Goal: Check status

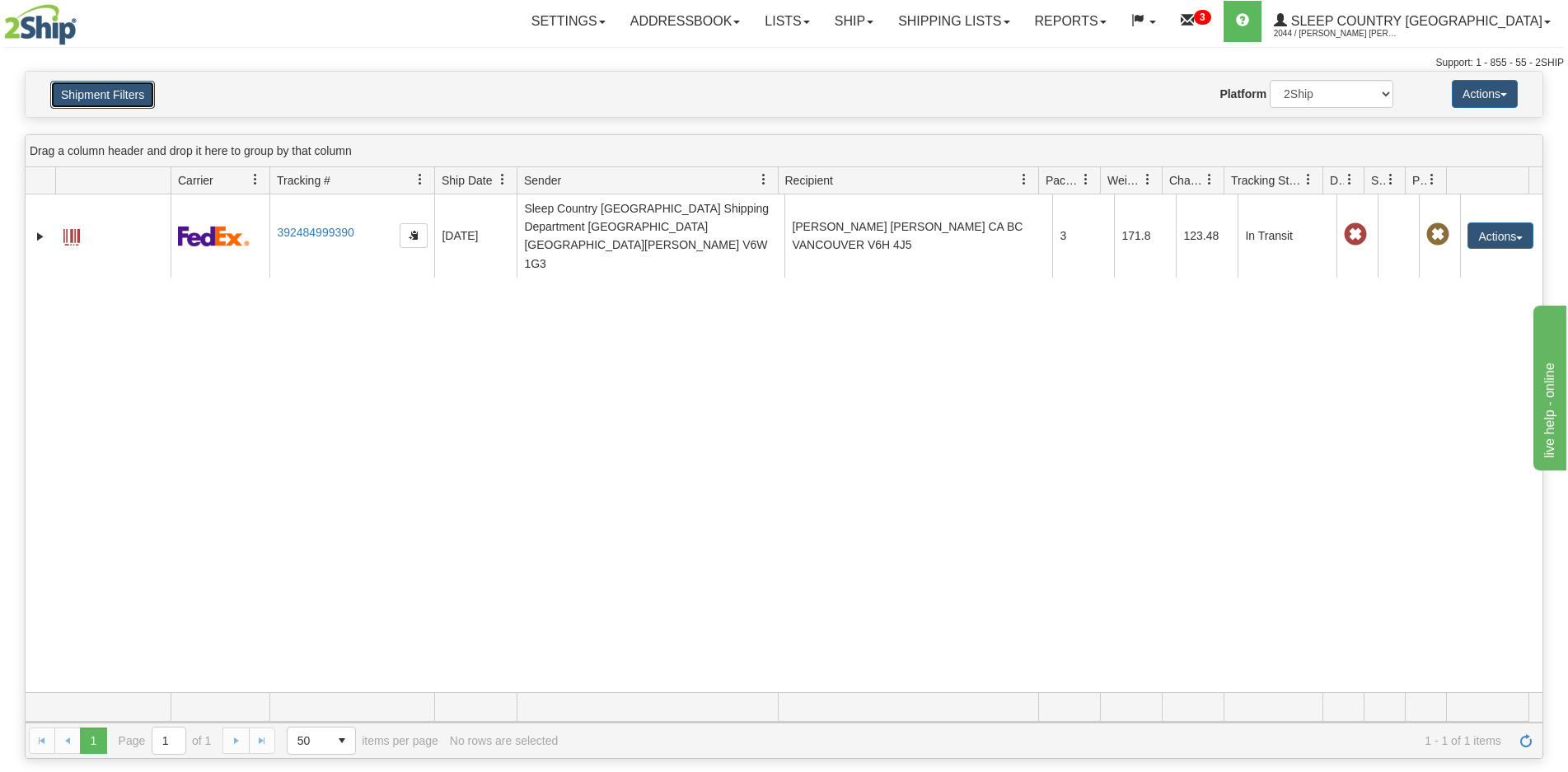
click at [149, 103] on button "Shipment Filters" at bounding box center [103, 94] width 105 height 28
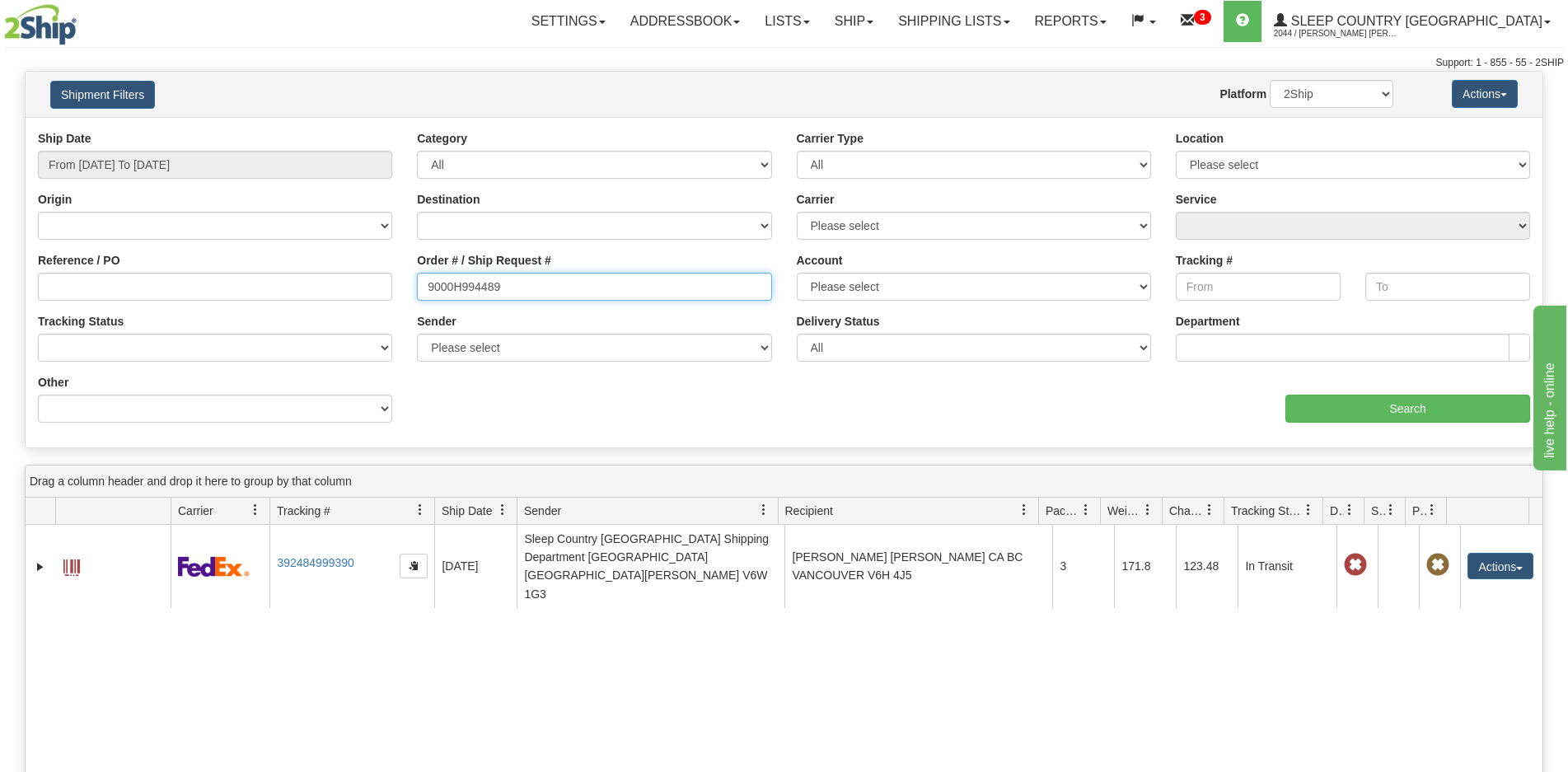
drag, startPoint x: 509, startPoint y: 283, endPoint x: 267, endPoint y: 266, distance: 242.6
click at [267, 130] on div "Reference / PO Order # / Ship Request # 9000H994489 Account Please select [GEOG…" at bounding box center [783, 130] width 1517 height 0
paste input "8395"
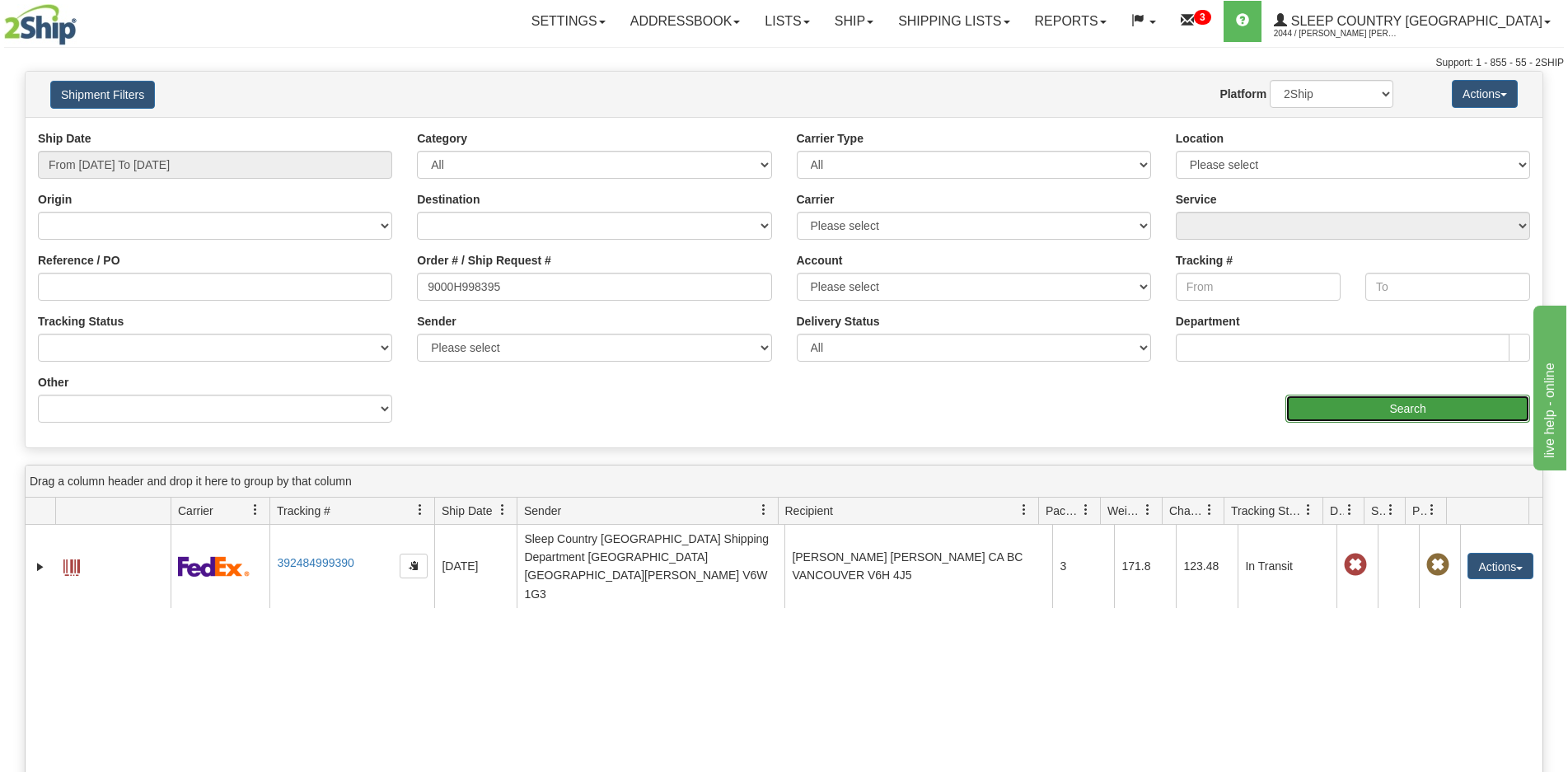
click at [1288, 404] on input "Search" at bounding box center [1407, 408] width 245 height 28
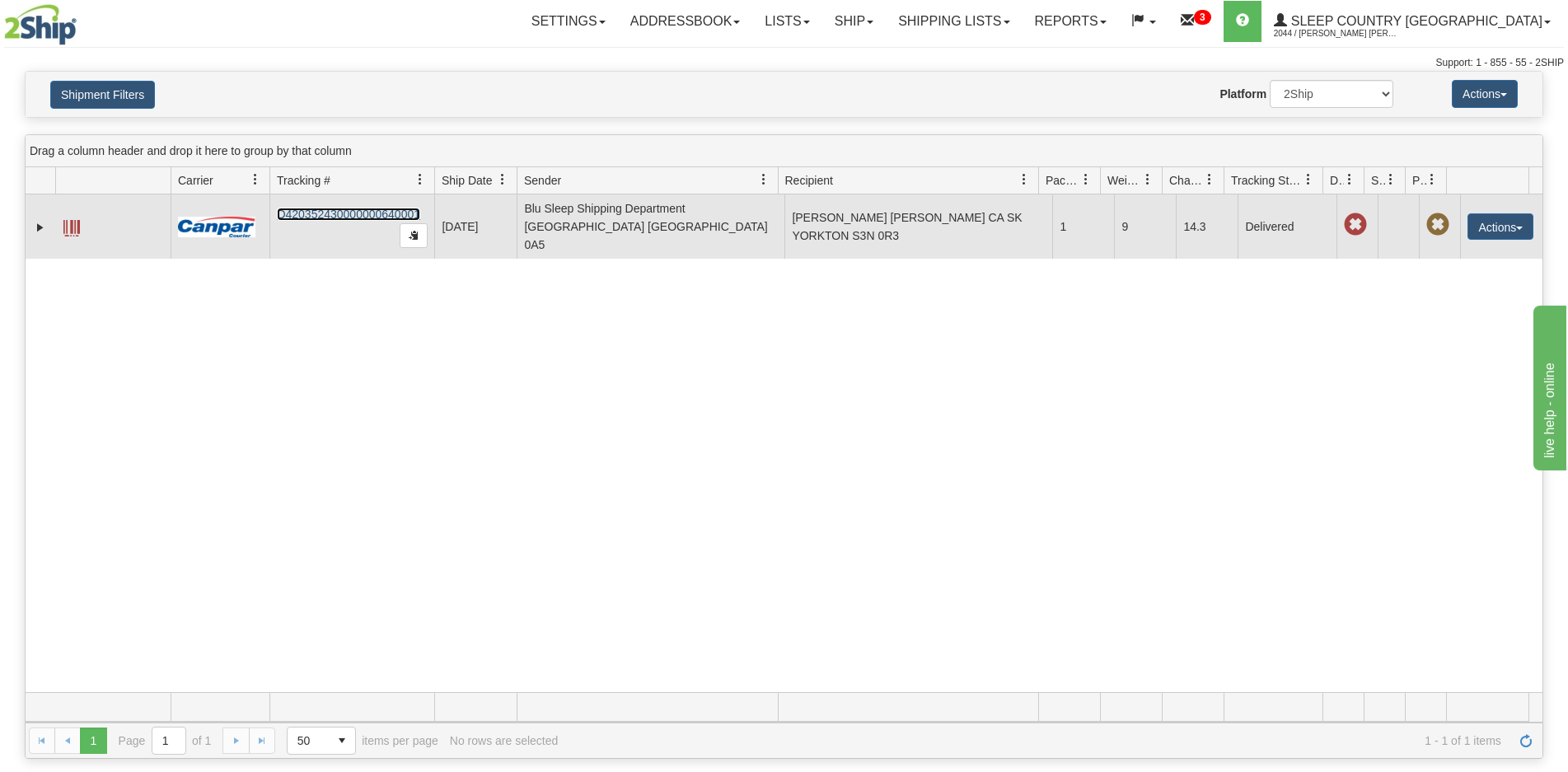
click at [326, 207] on link "D420352430000000640001" at bounding box center [349, 214] width 143 height 14
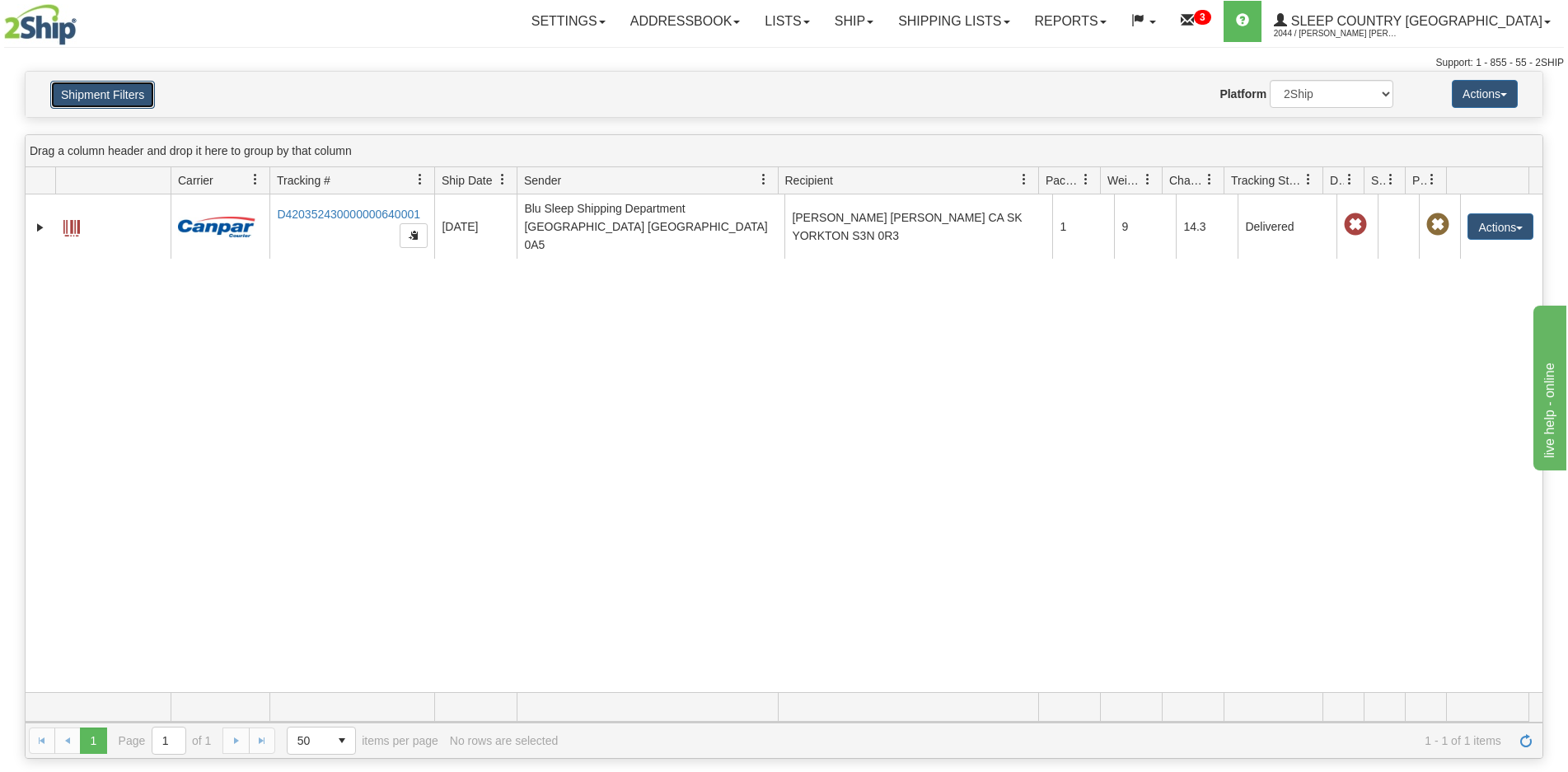
click at [121, 86] on button "Shipment Filters" at bounding box center [103, 94] width 105 height 28
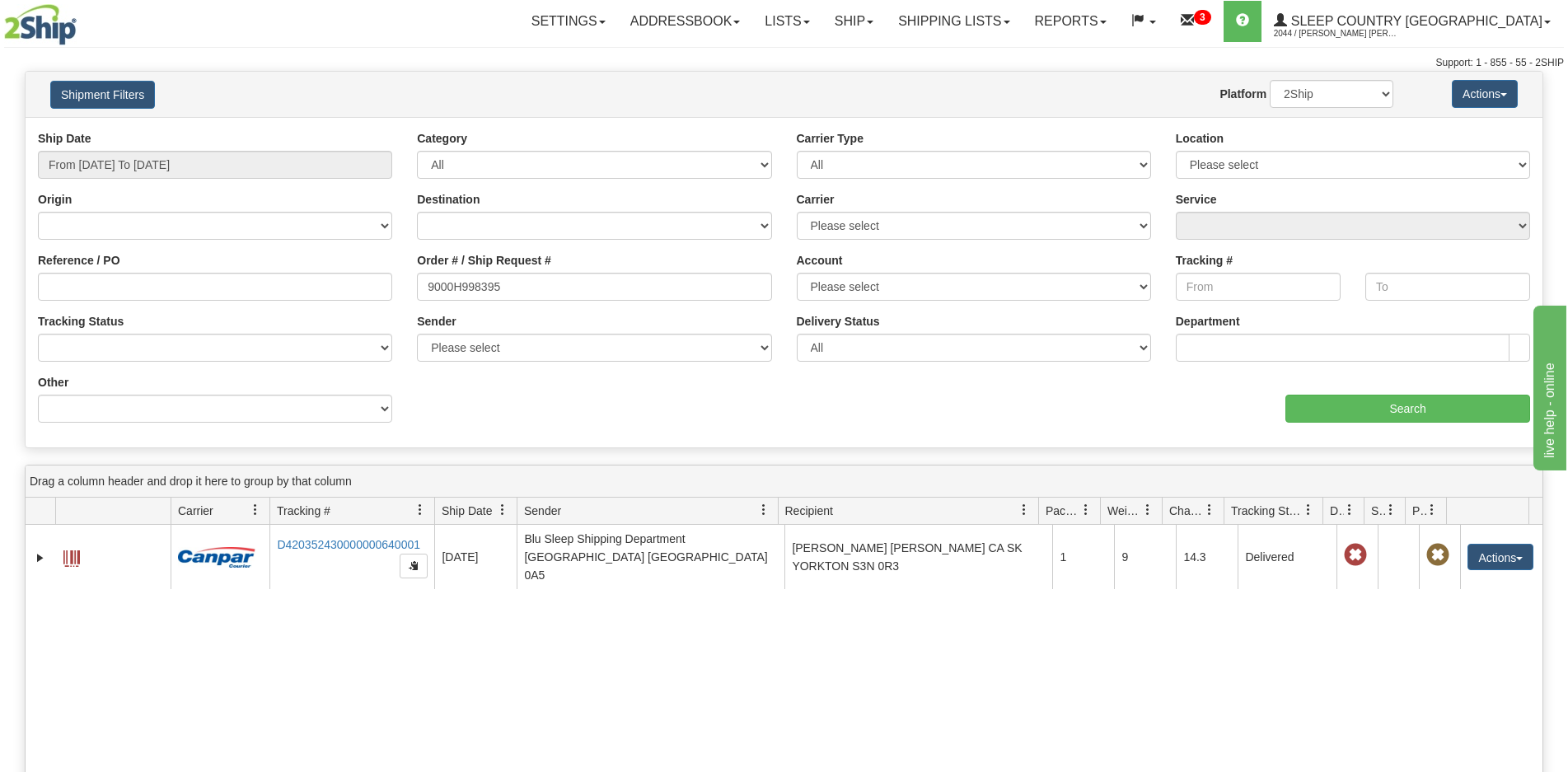
drag, startPoint x: 514, startPoint y: 300, endPoint x: 428, endPoint y: 286, distance: 87.1
click at [428, 286] on div "Order # / Ship Request # 9000H998395" at bounding box center [593, 282] width 379 height 61
drag, startPoint x: 517, startPoint y: 286, endPoint x: 925, endPoint y: 338, distance: 411.3
click at [383, 130] on div "Reference / PO Order # / Ship Request # 9000H998395 Account Please select [GEOG…" at bounding box center [783, 130] width 1517 height 0
paste input "I027921"
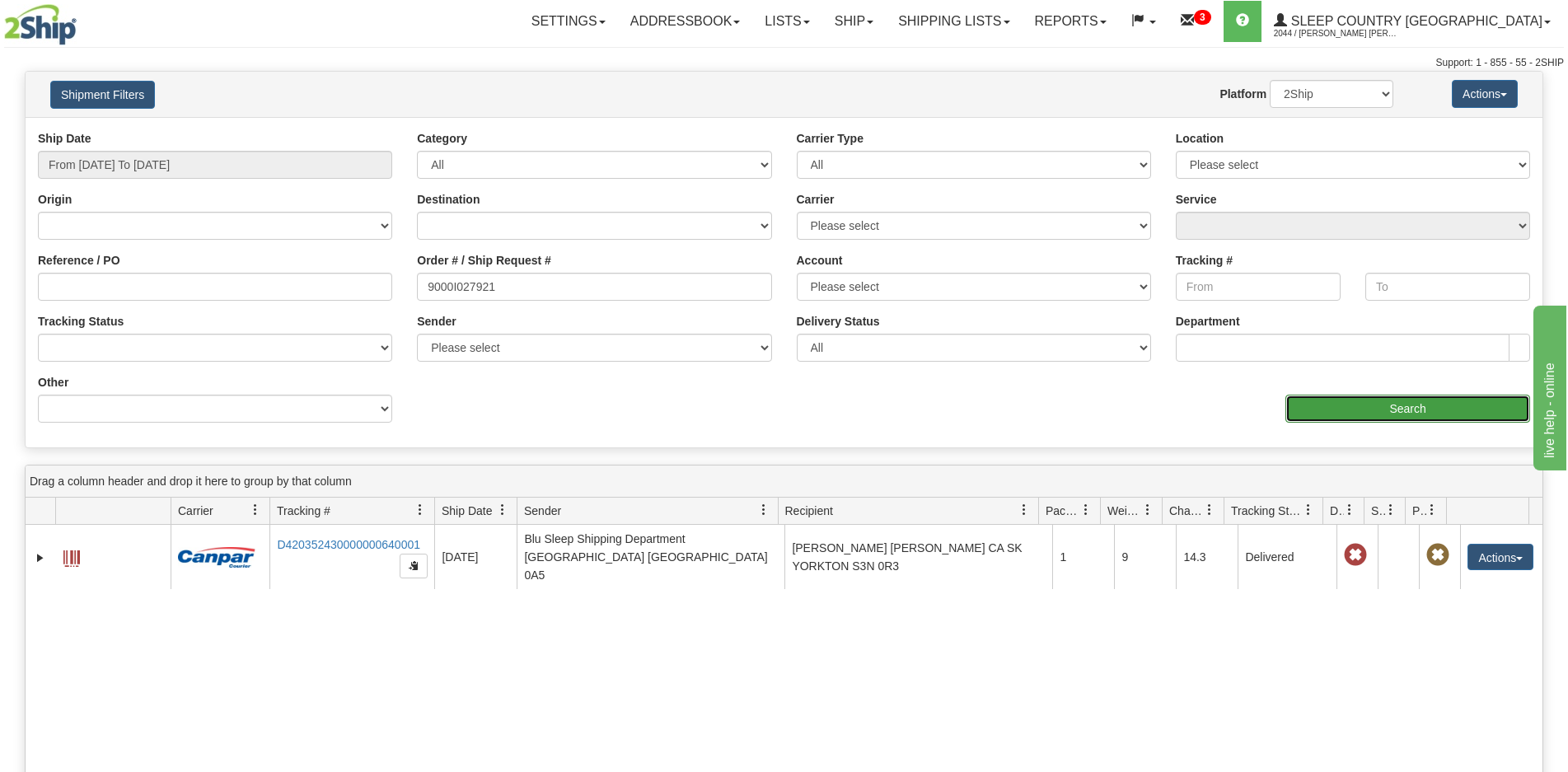
click at [1388, 411] on input "Search" at bounding box center [1407, 408] width 245 height 28
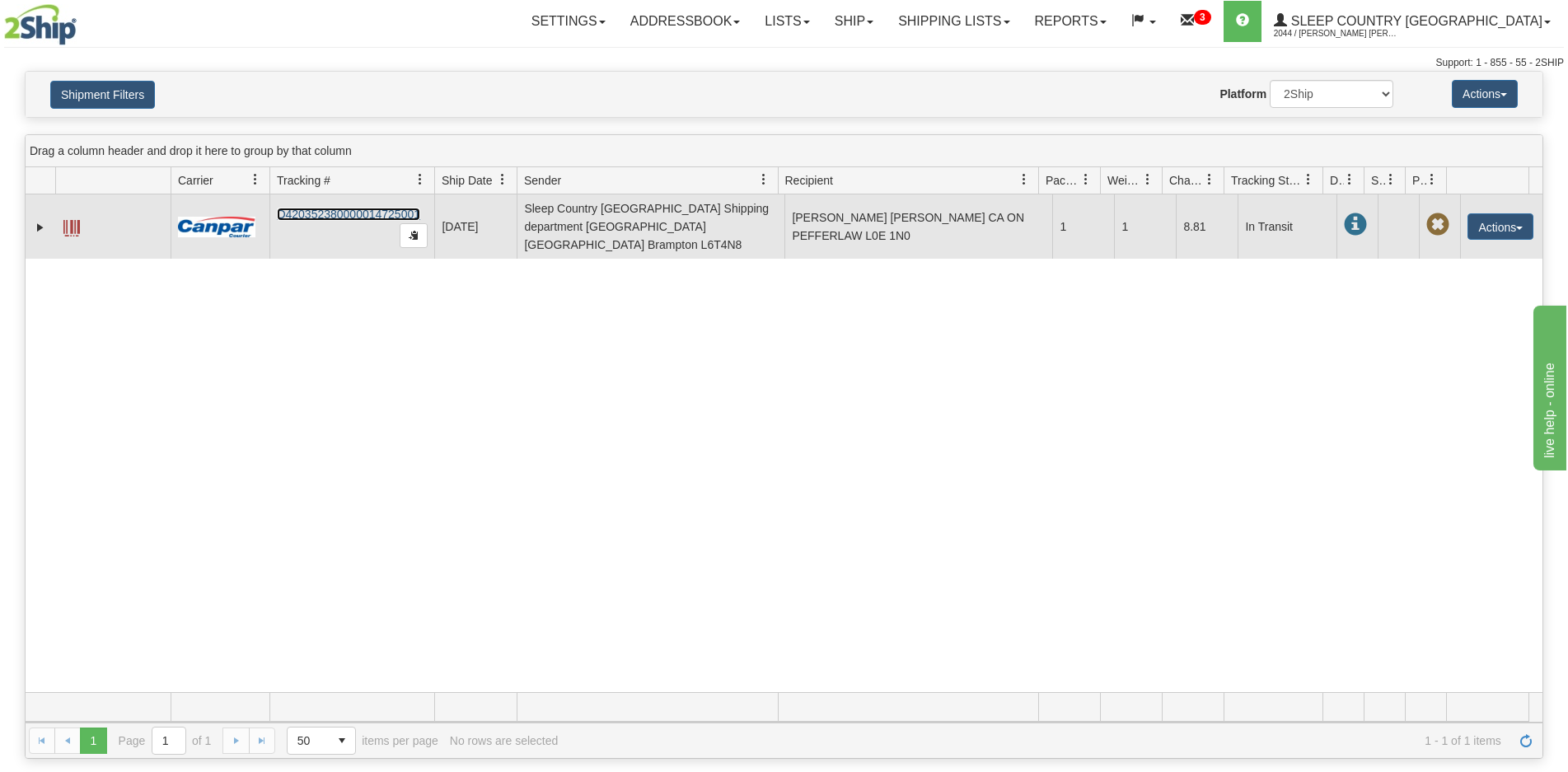
click at [305, 209] on link "D420352380000014725001" at bounding box center [349, 214] width 143 height 14
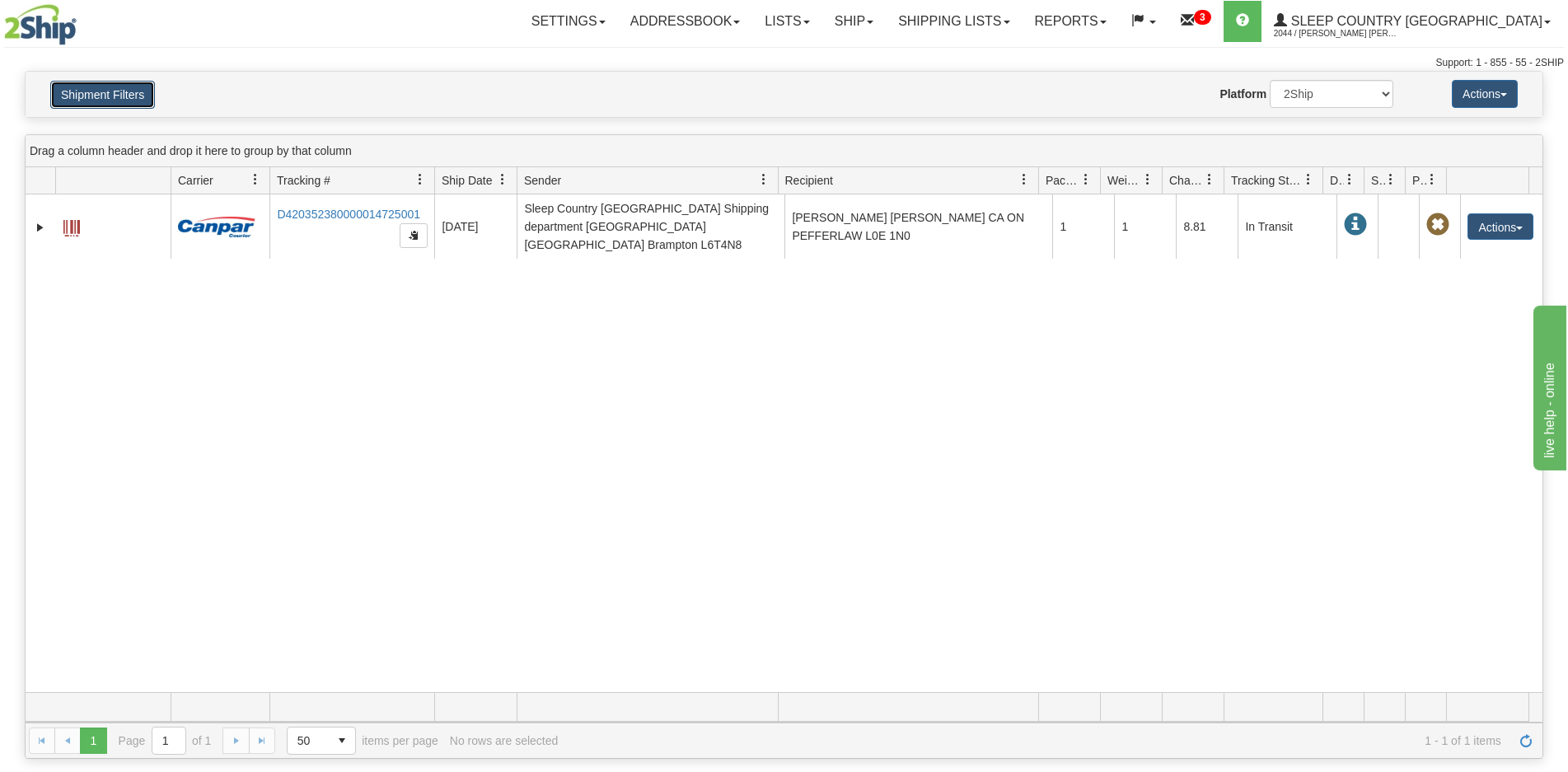
click at [110, 90] on button "Shipment Filters" at bounding box center [103, 94] width 105 height 28
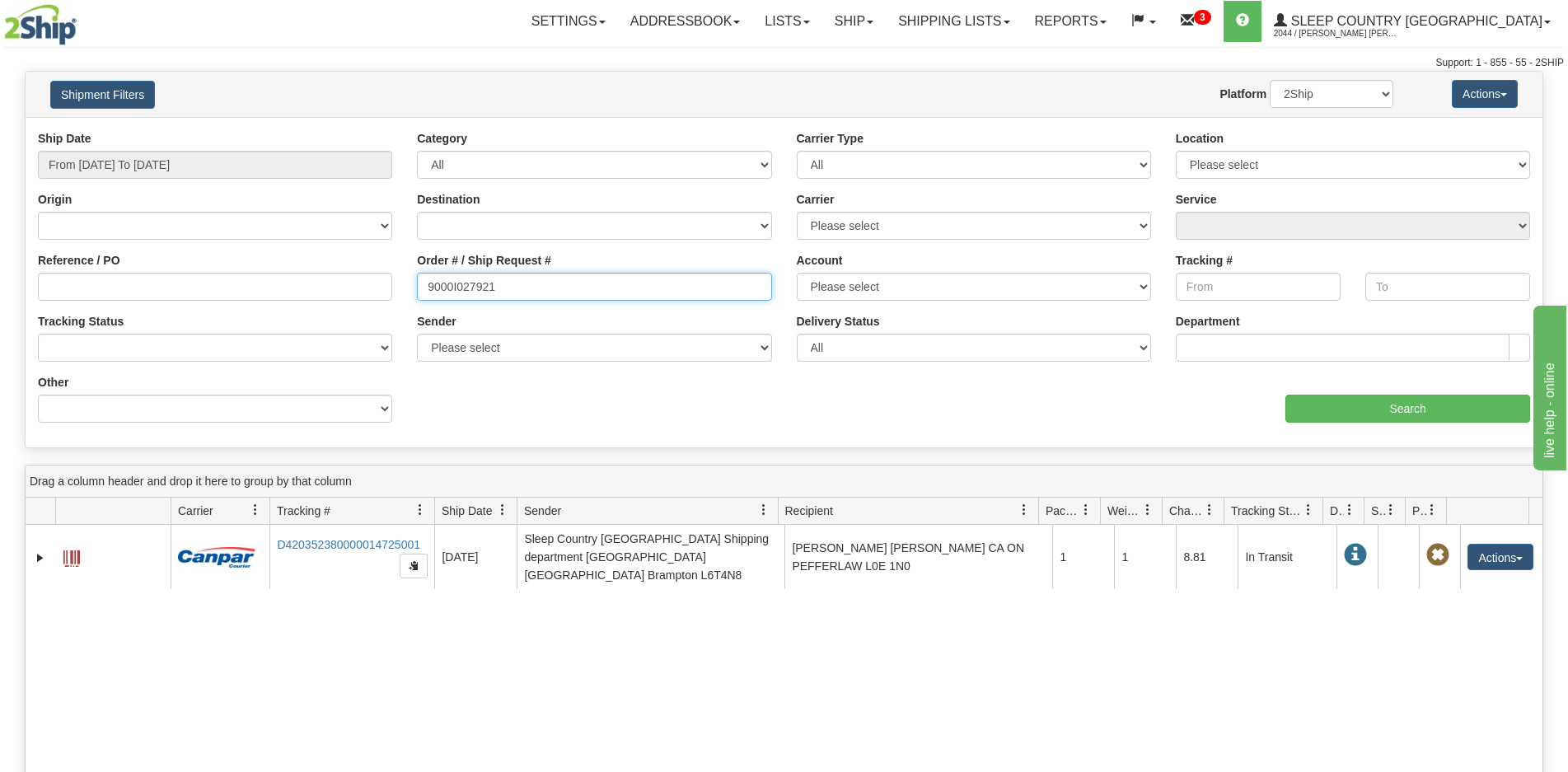
drag, startPoint x: 519, startPoint y: 293, endPoint x: 762, endPoint y: 316, distance: 244.1
click at [338, 130] on div "Reference / PO Order # / Ship Request # 9000I027921 Account Please select [GEOG…" at bounding box center [783, 130] width 1517 height 0
paste input "705"
type input "9000I027705"
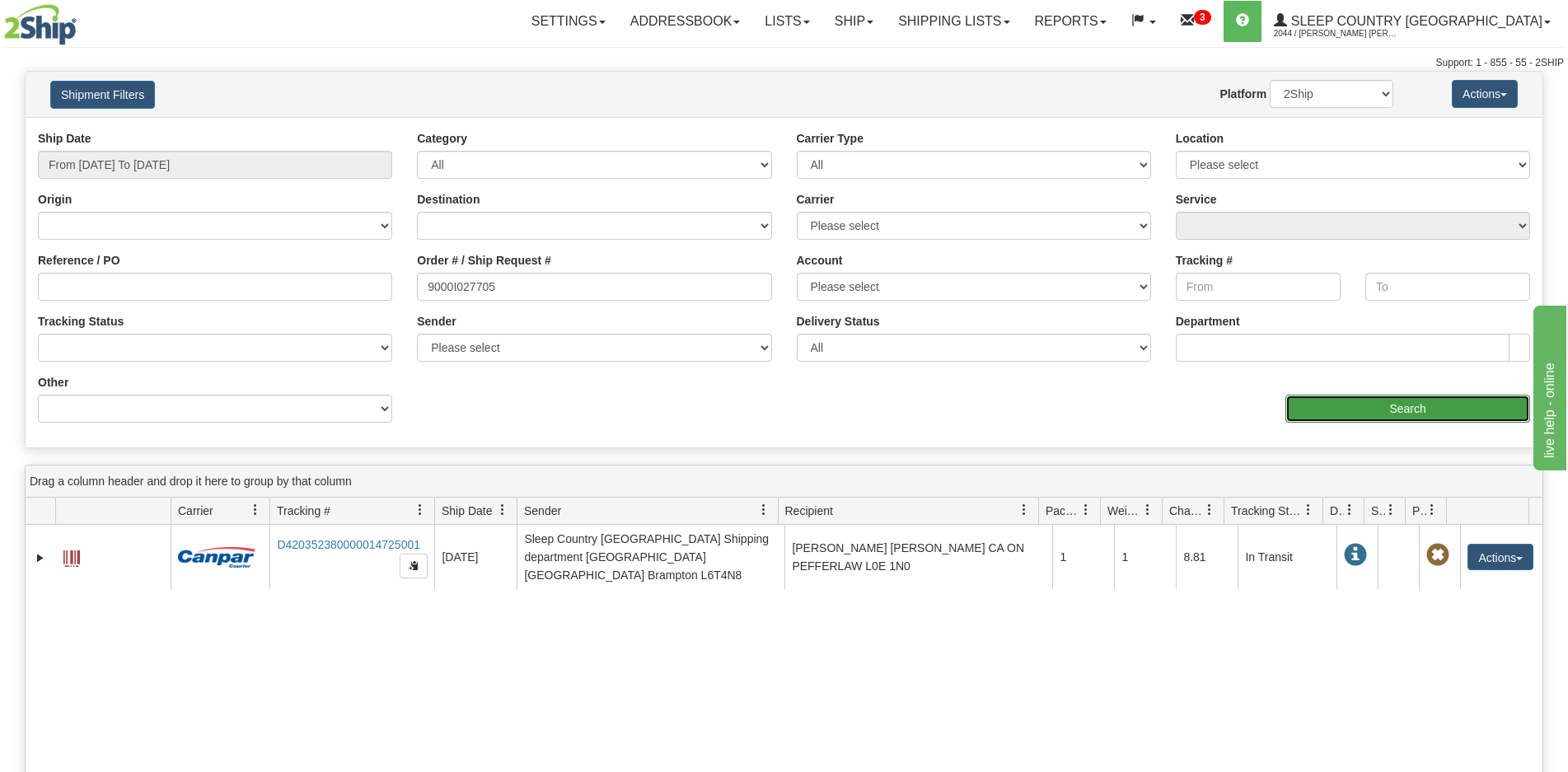
click at [1351, 396] on input "Search" at bounding box center [1407, 408] width 245 height 28
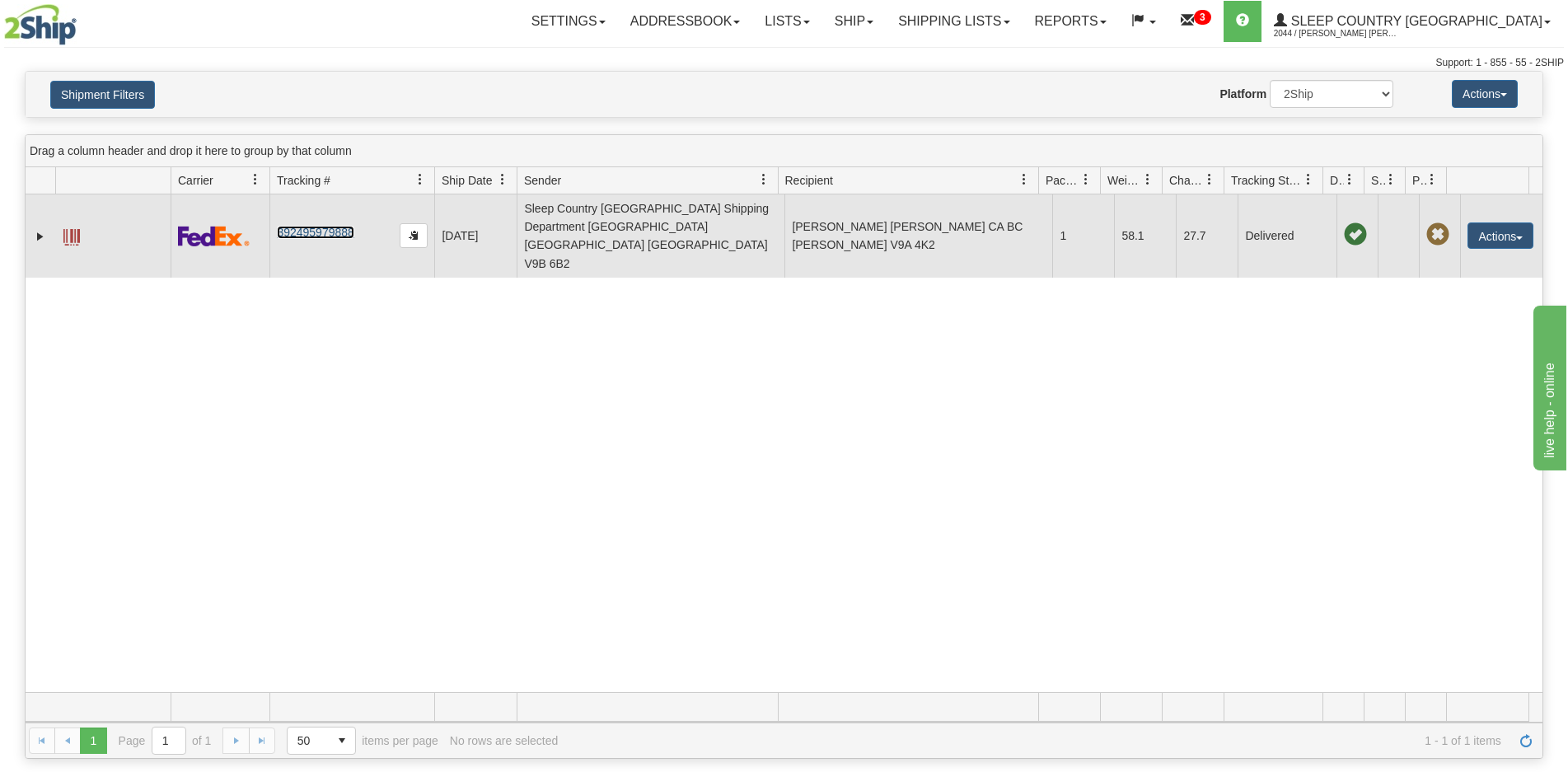
click at [324, 226] on link "392495979888" at bounding box center [315, 232] width 77 height 14
